Goal: Information Seeking & Learning: Learn about a topic

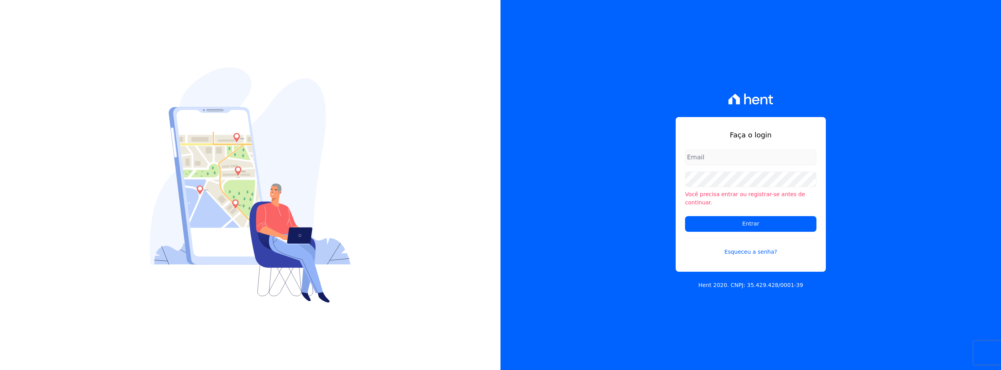
click at [691, 160] on input "email" at bounding box center [750, 157] width 131 height 16
type input "[PERSON_NAME][EMAIL_ADDRESS][DOMAIN_NAME]"
click at [739, 222] on input "Entrar" at bounding box center [750, 224] width 131 height 16
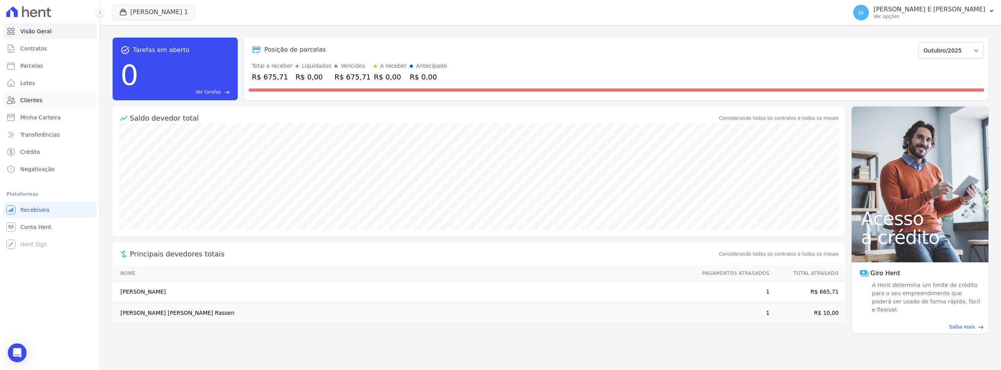
click at [32, 96] on span "Clientes" at bounding box center [31, 100] width 22 height 8
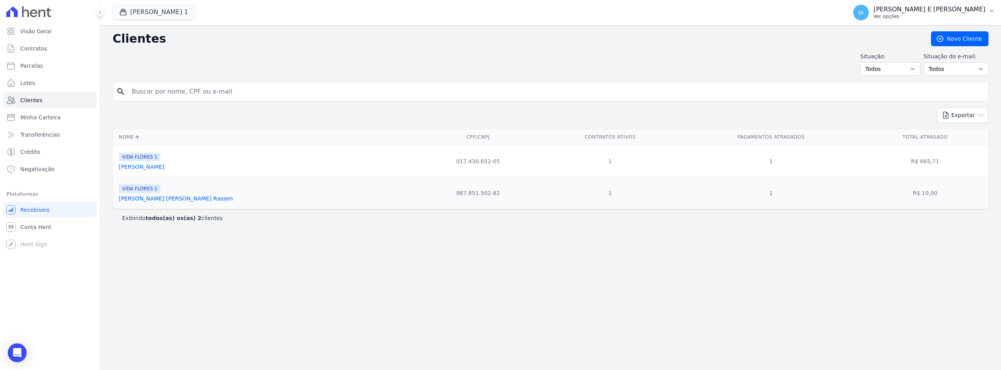
click at [894, 17] on p "Ver opções" at bounding box center [930, 16] width 112 height 6
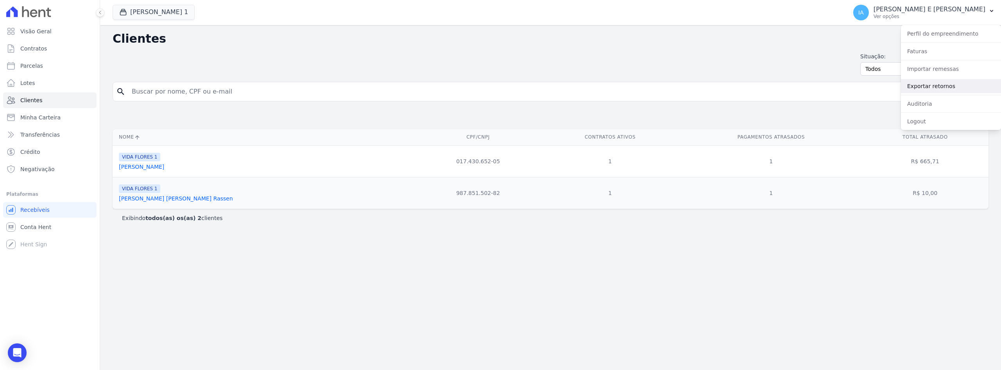
click at [930, 86] on link "Exportar retornos" at bounding box center [951, 86] width 100 height 14
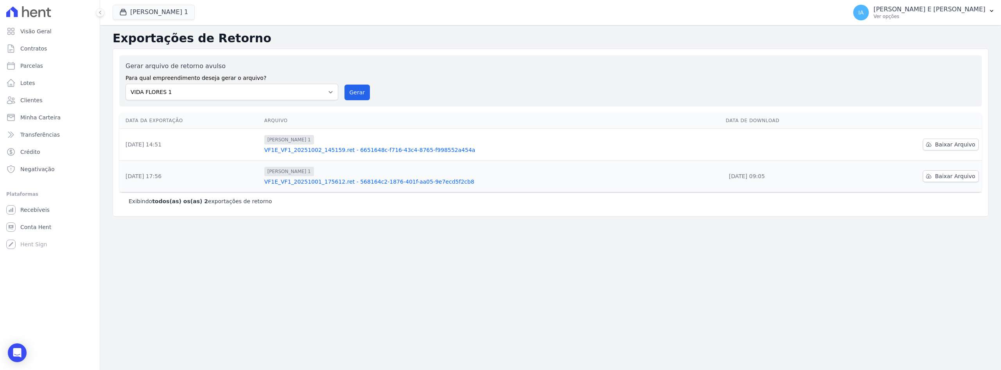
click at [338, 151] on link "VF1E_VF1_20251002_145159.ret - 6651648c-f716-43c4-8765-f998552a454a" at bounding box center [491, 150] width 455 height 8
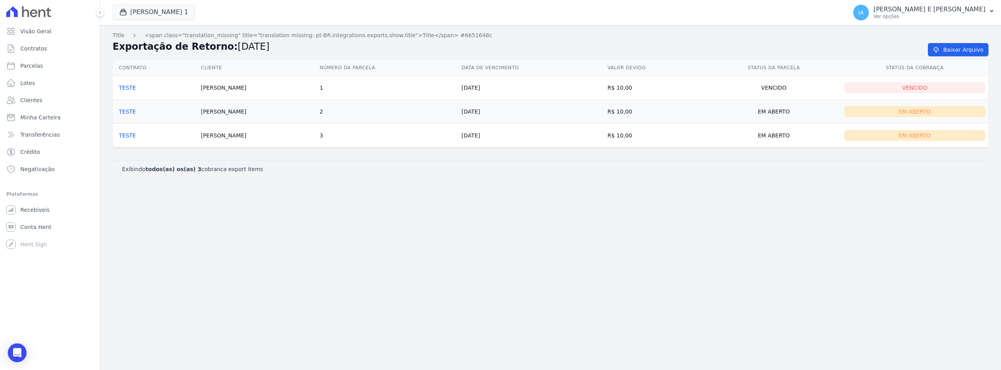
click at [911, 88] on div "Vencido" at bounding box center [914, 87] width 141 height 11
click at [128, 89] on link "TESTE" at bounding box center [127, 87] width 17 height 6
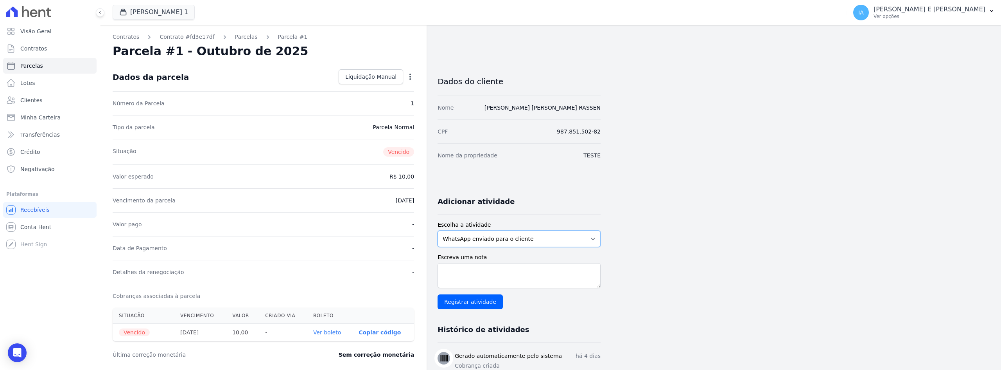
click at [575, 236] on select "WhatsApp enviado para o cliente Adicionar um comentário Ligação feita para o cl…" at bounding box center [519, 238] width 163 height 16
click at [741, 226] on div "Contratos Contrato #fd3e17df [GEOGRAPHIC_DATA] Parcela #1 [GEOGRAPHIC_DATA] #1 …" at bounding box center [544, 277] width 889 height 505
click at [327, 330] on link "Ver boleto" at bounding box center [327, 332] width 28 height 6
click at [888, 20] on div "IA [PERSON_NAME] E [PERSON_NAME] Ver opções" at bounding box center [919, 13] width 132 height 16
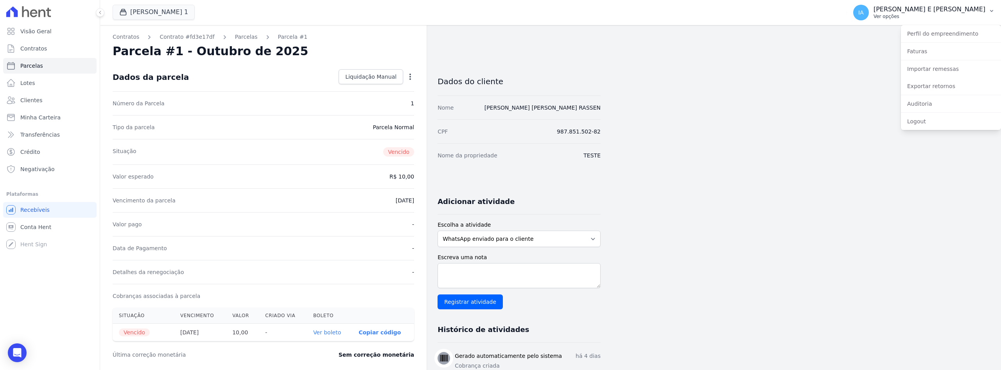
click at [921, 8] on p "[PERSON_NAME] E [PERSON_NAME]" at bounding box center [930, 9] width 112 height 8
click at [763, 135] on div "Contratos Contrato #fd3e17df [GEOGRAPHIC_DATA] Parcela #1 [GEOGRAPHIC_DATA] #1 …" at bounding box center [544, 277] width 889 height 505
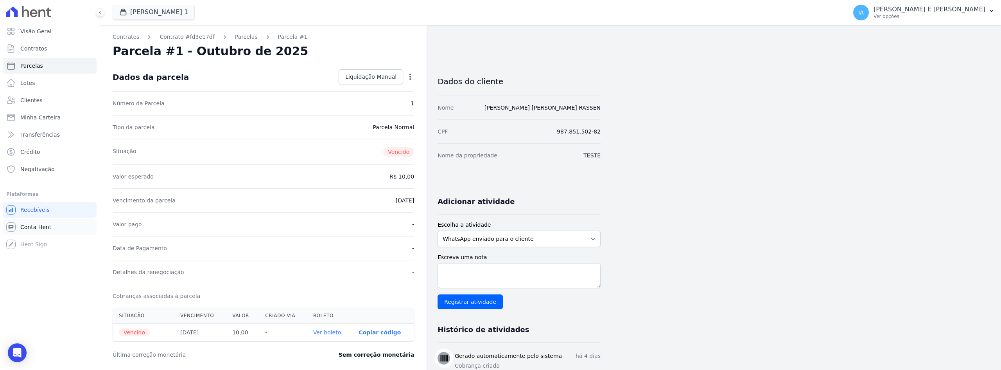
click at [40, 223] on link "Conta Hent" at bounding box center [49, 227] width 93 height 16
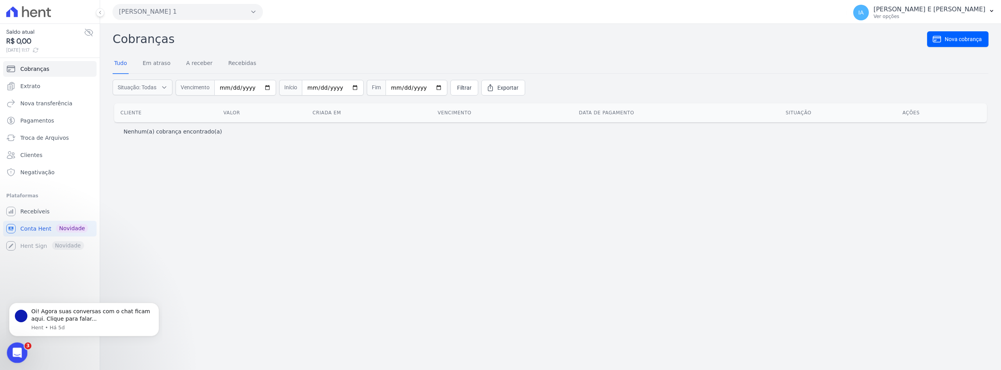
click at [18, 350] on icon "Abertura do Messenger da Intercom" at bounding box center [16, 351] width 13 height 13
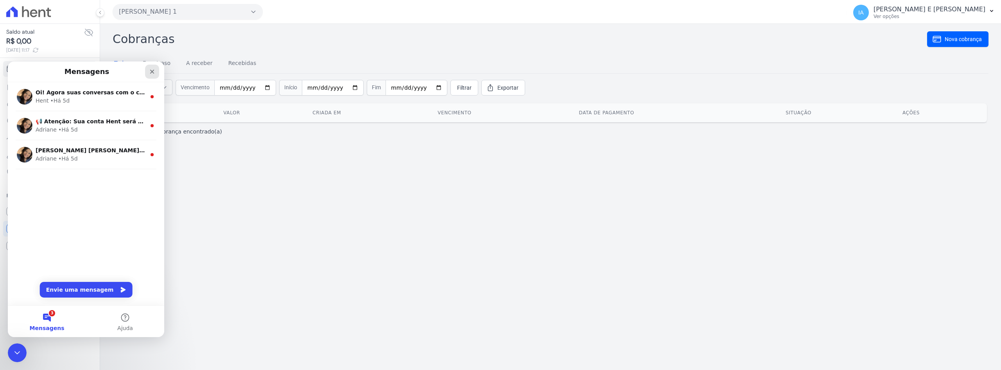
click at [153, 71] on icon "Fechar" at bounding box center [152, 72] width 4 height 4
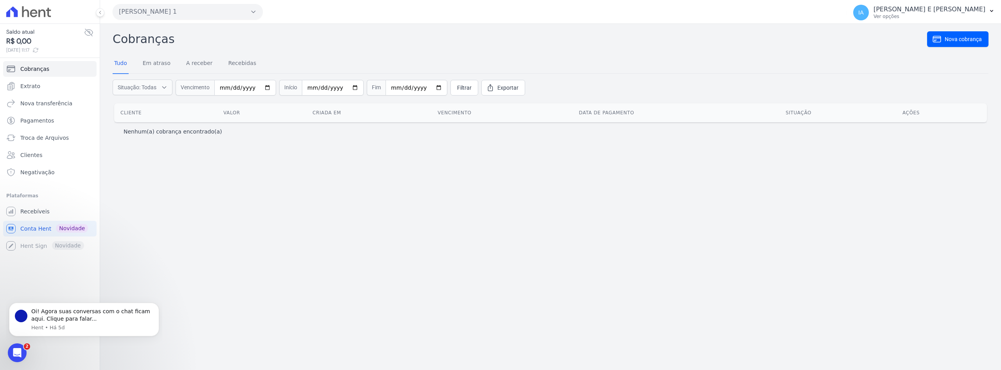
click at [329, 212] on div "Cobranças Nova cobrança Tudo Em atraso A receber Recebidas Situação: Todas Em a…" at bounding box center [550, 197] width 901 height 346
click at [23, 85] on span "Extrato" at bounding box center [30, 86] width 20 height 8
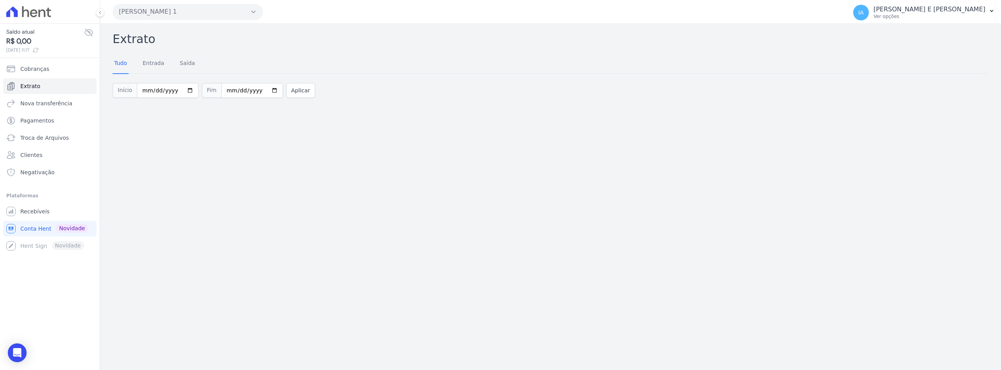
click at [374, 175] on div "Extrato Tudo Entrada [GEOGRAPHIC_DATA] Início [DATE] Fim [DATE] Aplicar" at bounding box center [550, 197] width 901 height 346
click at [909, 13] on p "[PERSON_NAME] E [PERSON_NAME]" at bounding box center [930, 9] width 112 height 8
click at [832, 80] on div "Início [DATE] Fim [DATE] Aplicar" at bounding box center [551, 89] width 876 height 32
click at [40, 73] on link "Cobranças" at bounding box center [49, 69] width 93 height 16
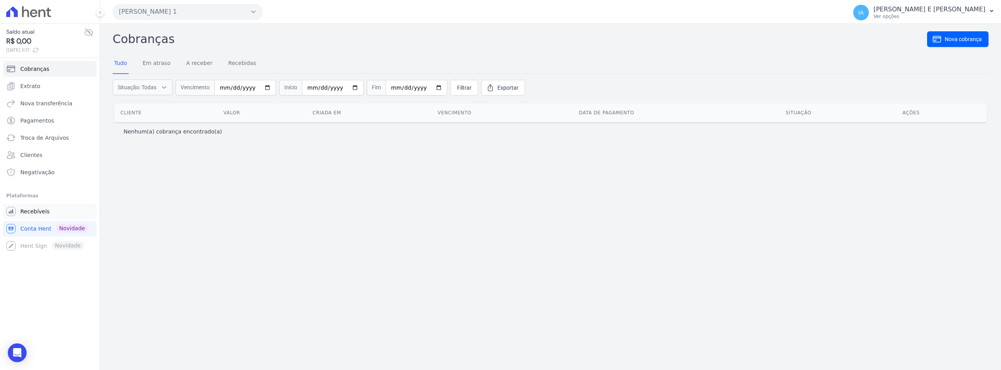
click at [43, 209] on span "Recebíveis" at bounding box center [34, 211] width 29 height 8
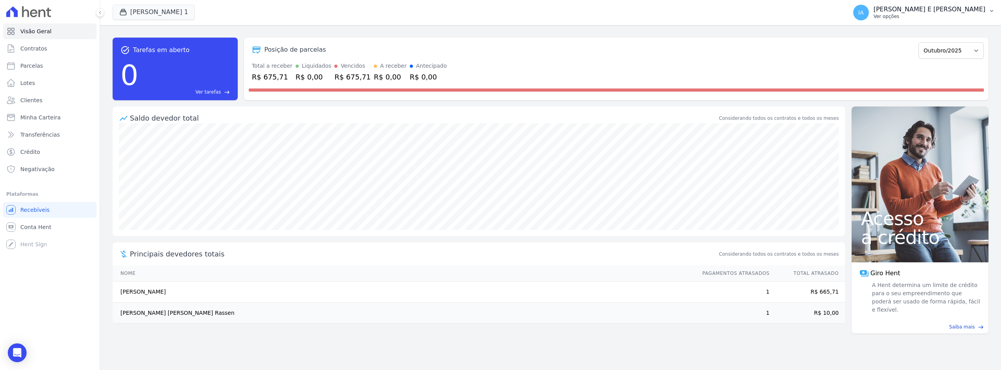
click at [894, 13] on p "[PERSON_NAME] E [PERSON_NAME]" at bounding box center [930, 9] width 112 height 8
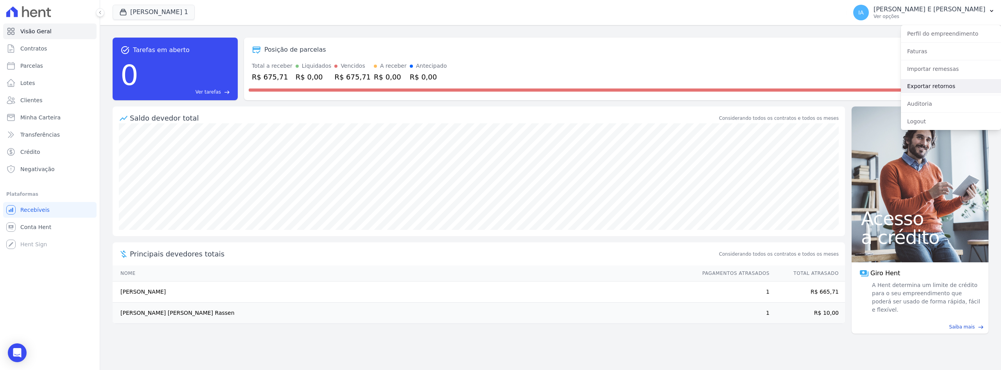
click at [933, 83] on link "Exportar retornos" at bounding box center [951, 86] width 100 height 14
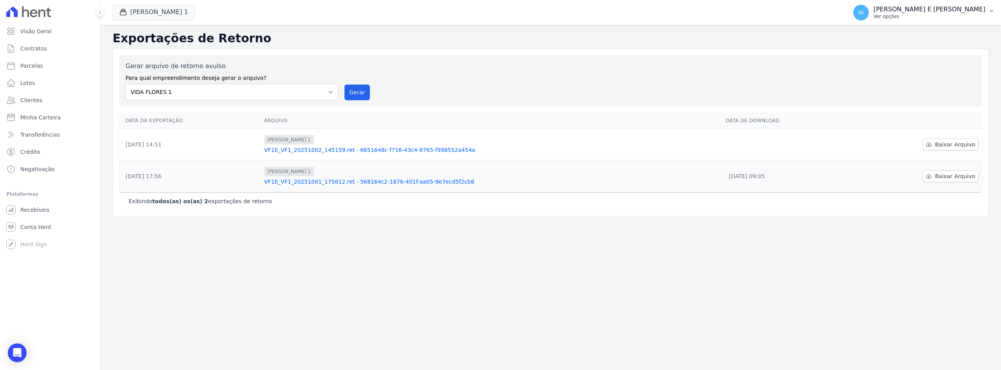
click at [903, 12] on p "[PERSON_NAME] E [PERSON_NAME]" at bounding box center [930, 9] width 112 height 8
click at [30, 97] on span "Clientes" at bounding box center [31, 100] width 22 height 8
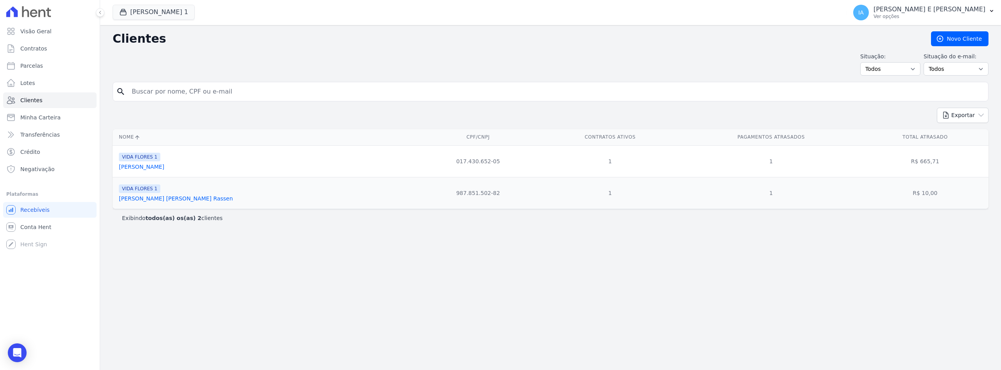
click at [32, 101] on span "Clientes" at bounding box center [31, 100] width 22 height 8
click at [22, 59] on link "Parcelas" at bounding box center [49, 66] width 93 height 16
select select
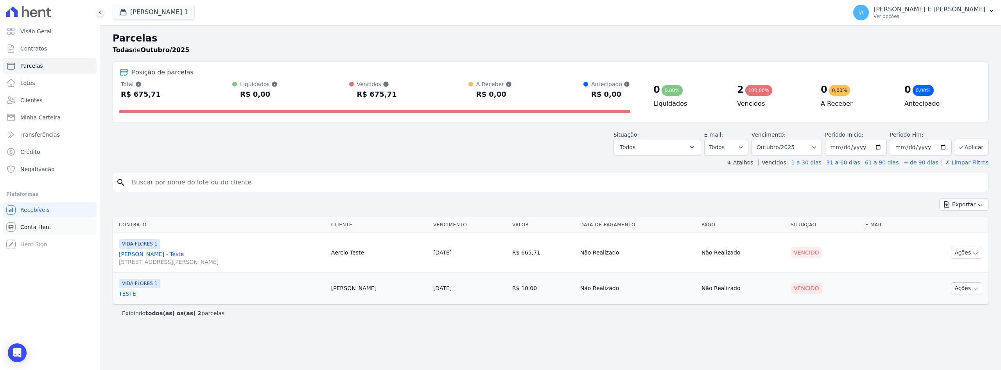
click at [35, 229] on span "Conta Hent" at bounding box center [35, 227] width 31 height 8
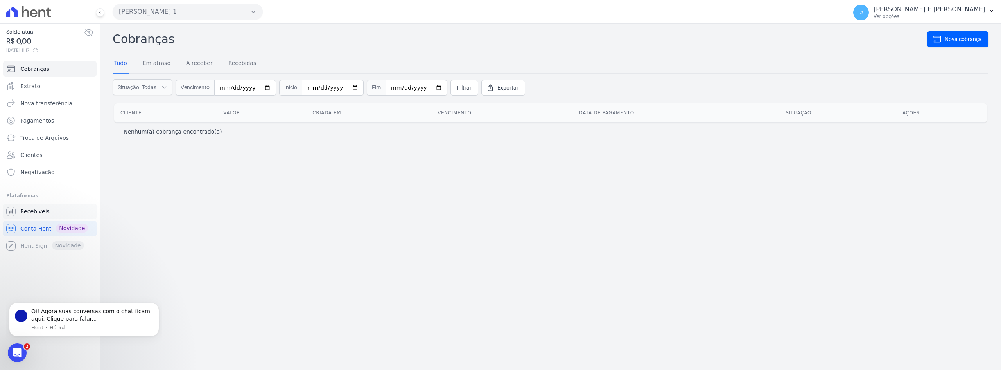
click at [29, 214] on span "Recebíveis" at bounding box center [34, 211] width 29 height 8
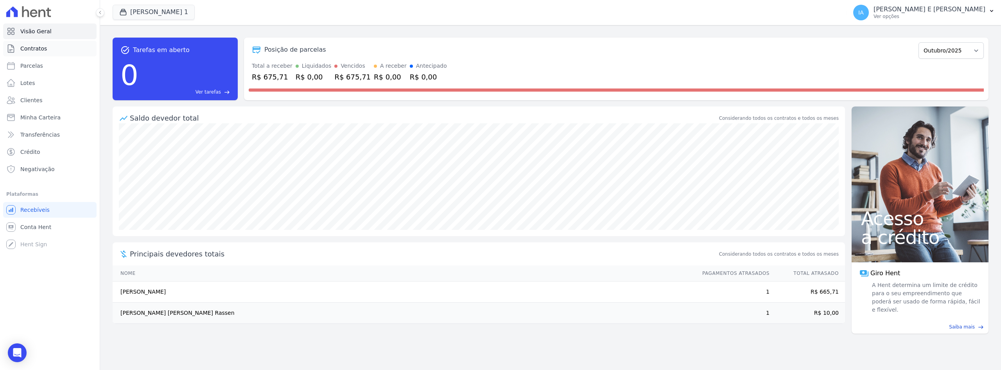
click at [35, 49] on span "Contratos" at bounding box center [33, 49] width 27 height 8
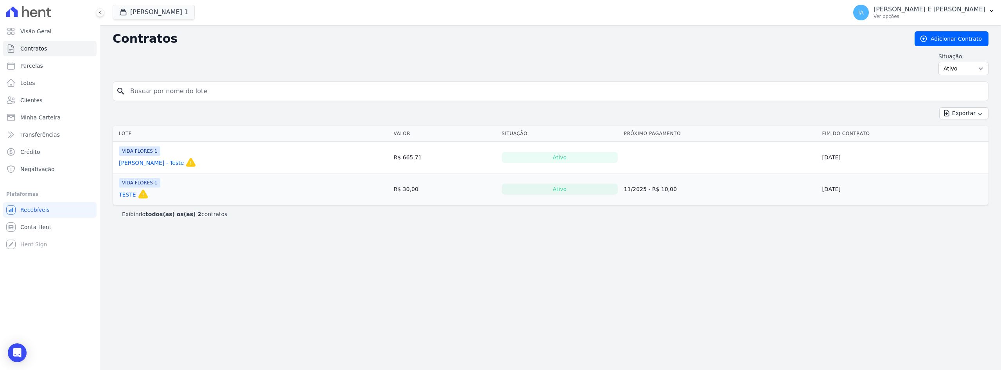
click at [132, 196] on link "TESTE" at bounding box center [127, 194] width 17 height 8
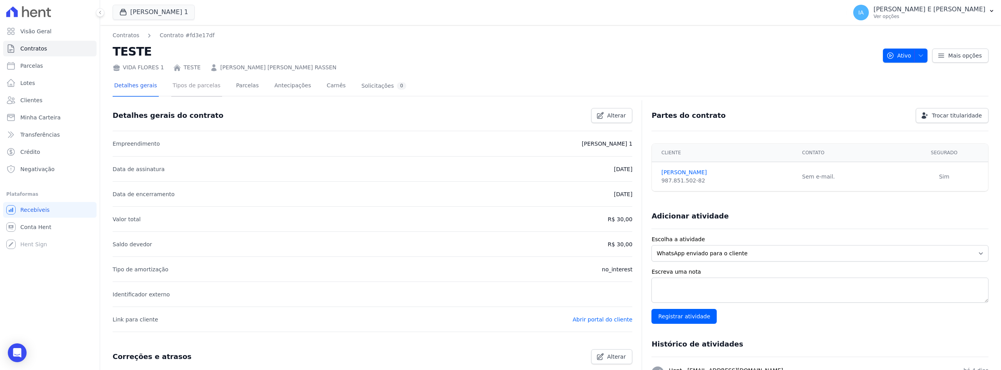
click at [192, 86] on link "Tipos de parcelas" at bounding box center [196, 86] width 51 height 21
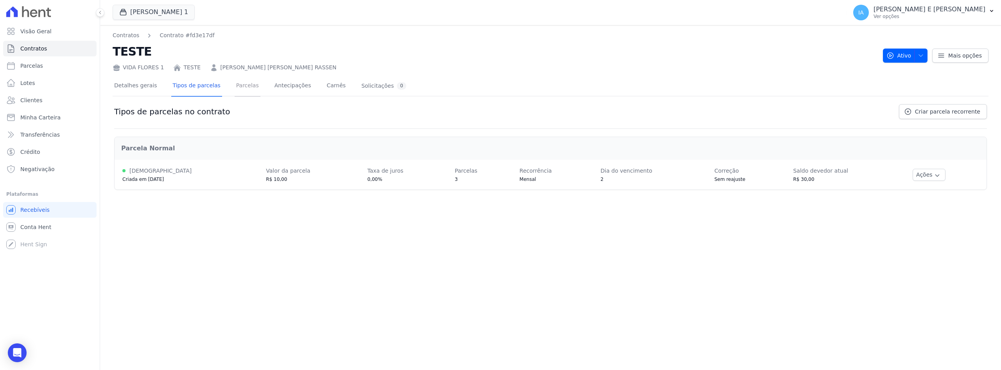
click at [237, 86] on link "Parcelas" at bounding box center [248, 86] width 26 height 21
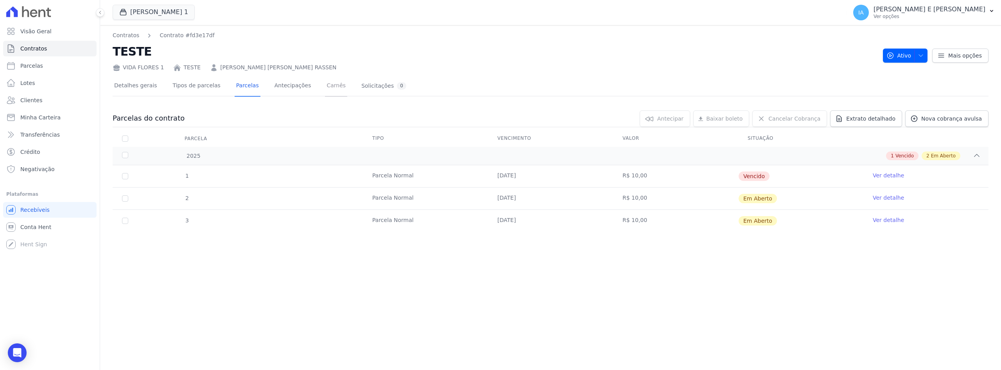
click at [325, 84] on link "Carnês" at bounding box center [336, 86] width 22 height 21
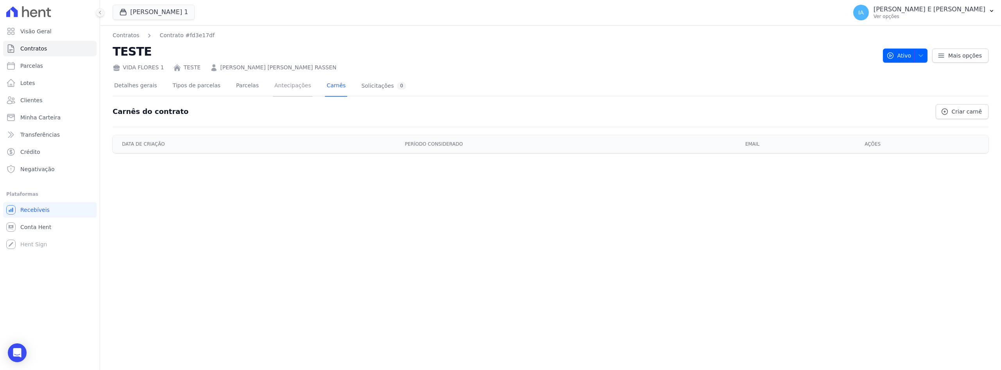
click at [278, 85] on link "Antecipações" at bounding box center [293, 86] width 40 height 21
click at [235, 86] on link "Parcelas" at bounding box center [248, 86] width 26 height 21
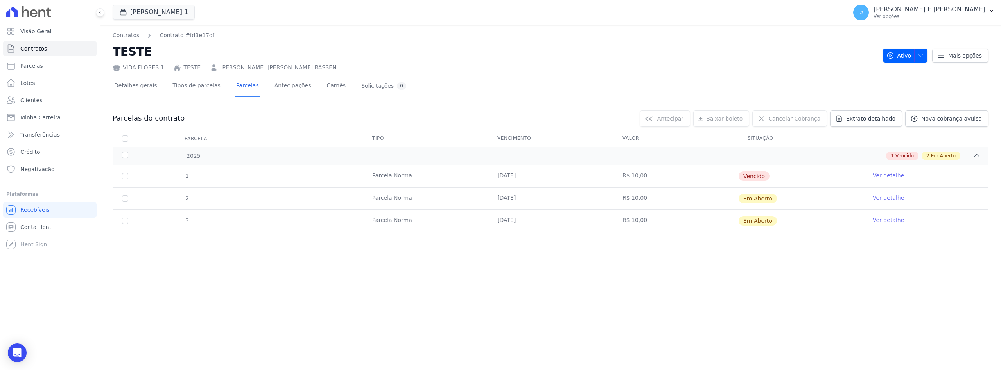
click at [878, 178] on link "Ver detalhe" at bounding box center [888, 175] width 31 height 8
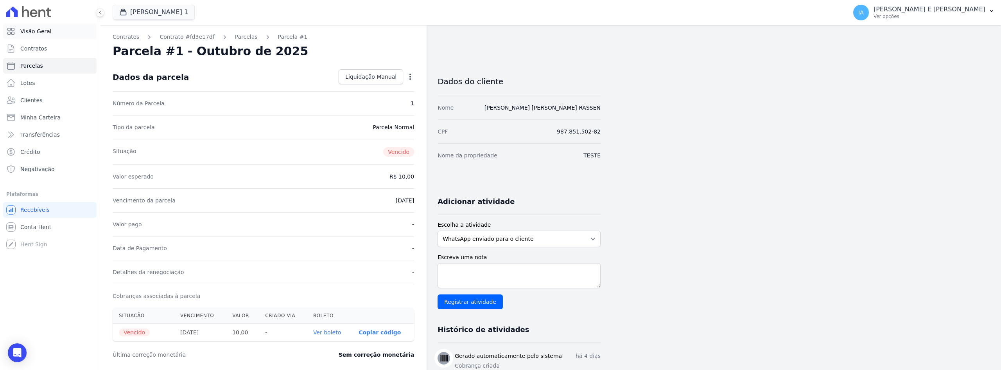
click at [32, 34] on span "Visão Geral" at bounding box center [35, 31] width 31 height 8
